Goal: Task Accomplishment & Management: Manage account settings

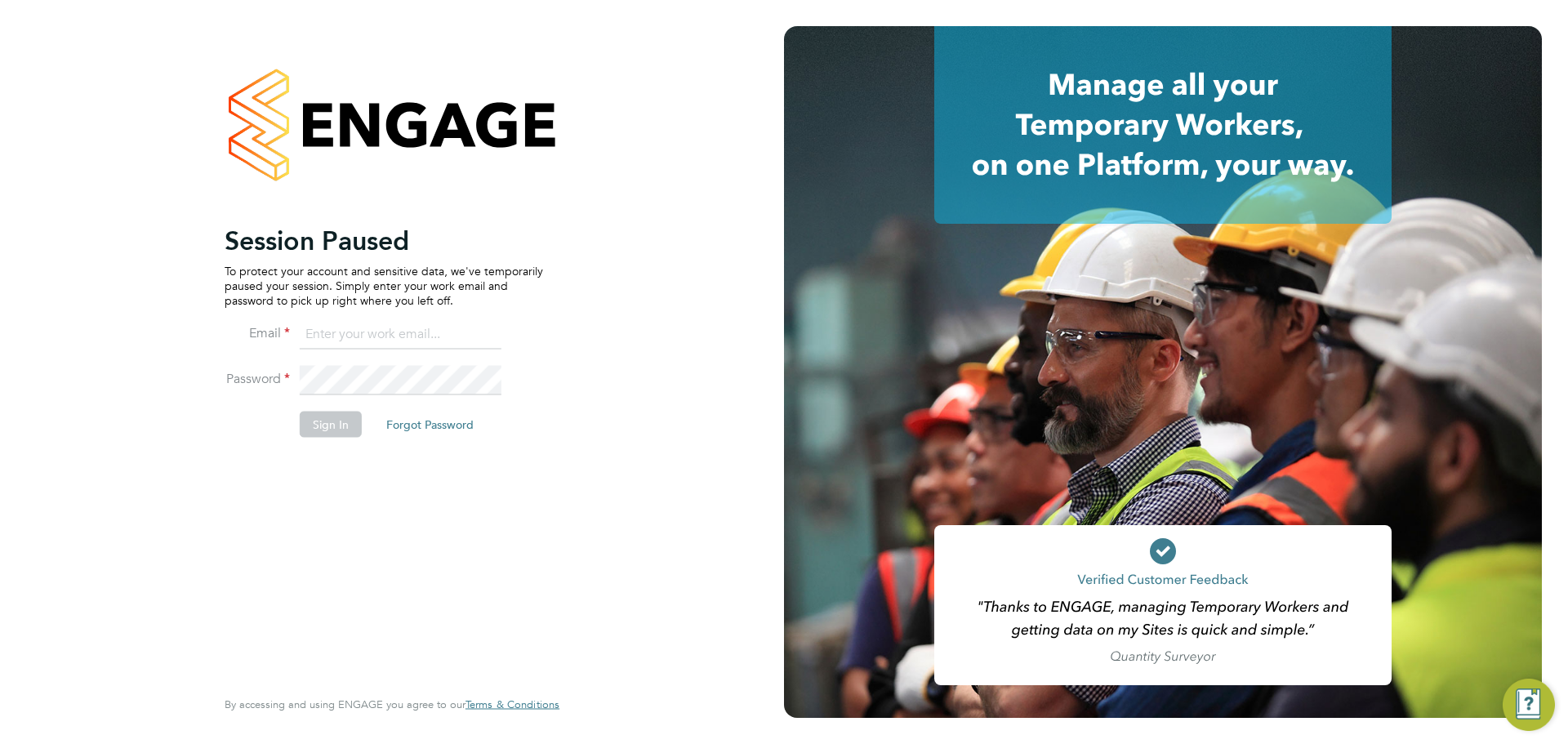
type input "ella.wratten@blackstone-recruitment.co.uk"
click at [338, 421] on button "Sign In" at bounding box center [330, 424] width 63 height 26
